Goal: Navigation & Orientation: Find specific page/section

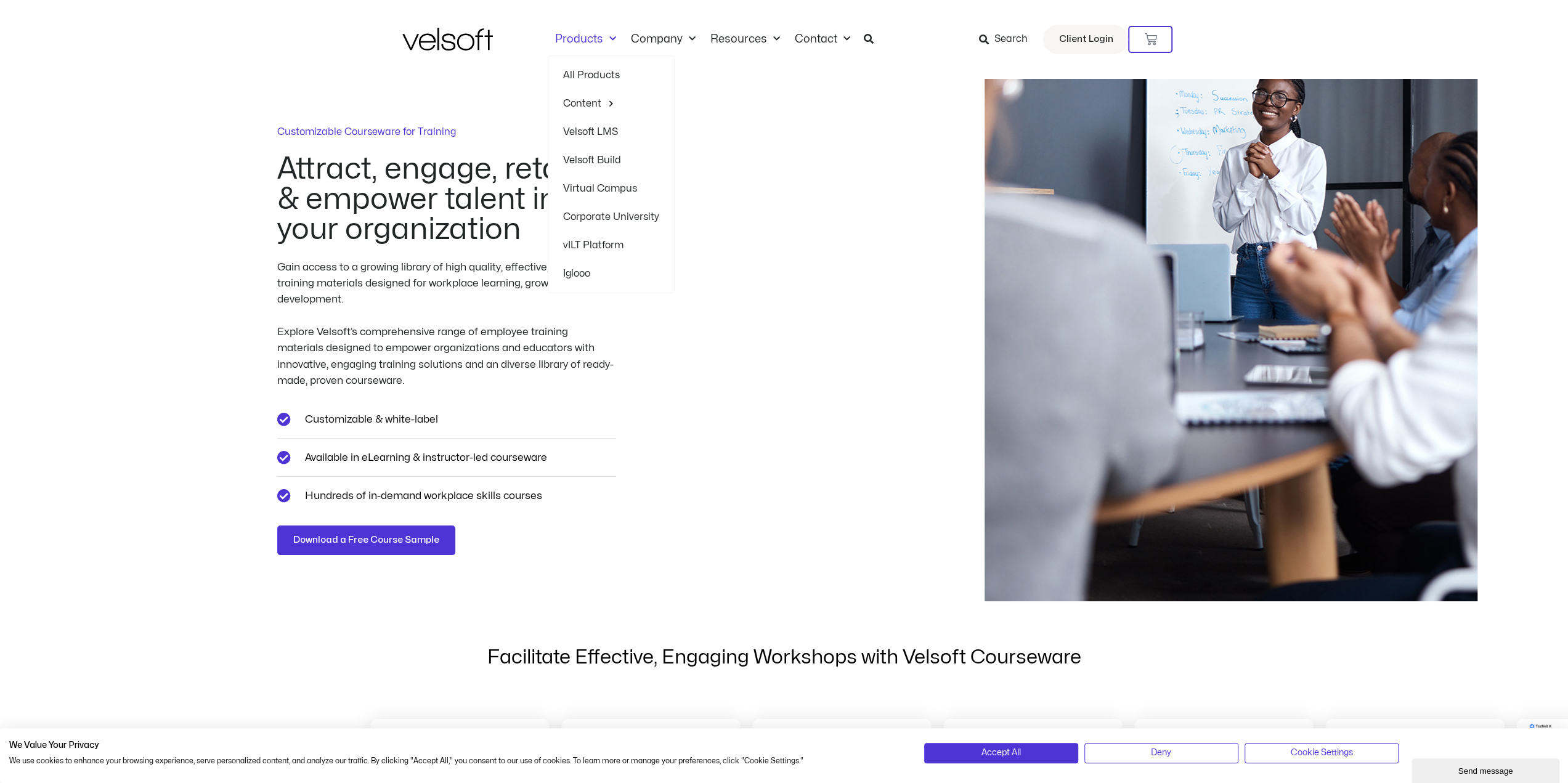
click at [606, 37] on span "Menu" at bounding box center [609, 39] width 13 height 21
click at [614, 36] on span "Menu" at bounding box center [609, 39] width 13 height 21
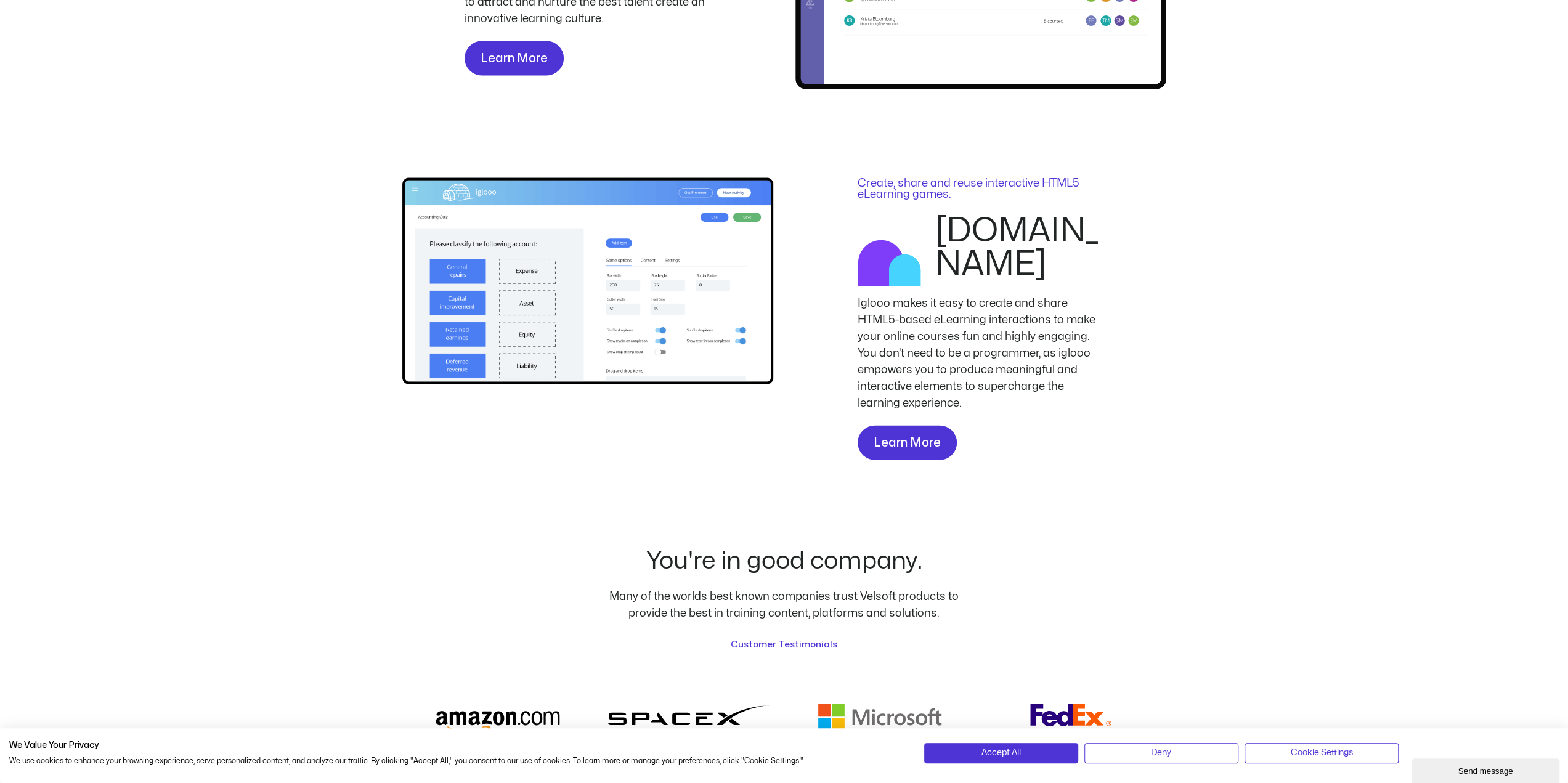
scroll to position [2518, 0]
